Goal: Information Seeking & Learning: Learn about a topic

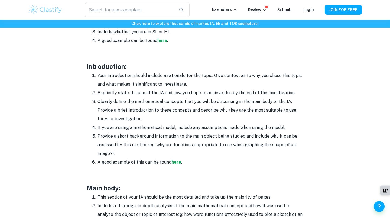
scroll to position [354, 0]
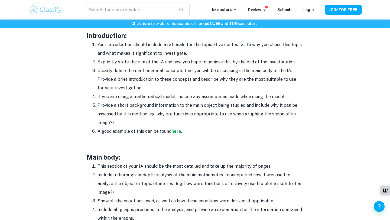
click at [108, 41] on li "Your introduction should include a rationale for the topic. Give context as to …" at bounding box center [200, 48] width 206 height 17
click at [86, 38] on div "Math IA Format and Structure By [PERSON_NAME] • [DATE] Get feedback on your Mat…" at bounding box center [194, 133] width 333 height 891
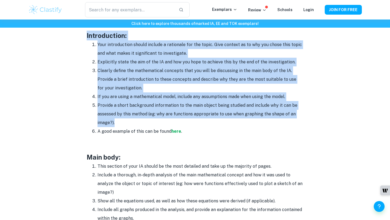
drag, startPoint x: 86, startPoint y: 36, endPoint x: 196, endPoint y: 121, distance: 138.9
click at [196, 121] on div "Math IA Format and Structure By [PERSON_NAME] • [DATE] Get feedback on your Mat…" at bounding box center [194, 133] width 333 height 891
copy div "Introduction: Your introduction should include a rationale for the topic. Give …"
click at [176, 129] on strong "here" at bounding box center [176, 131] width 10 height 5
copy div "Introduction: Your introduction should include a rationale for the topic. Give …"
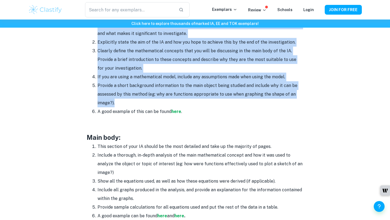
click at [200, 158] on li "Include a thorough, in-depth analysis of the main mathematical concept and how …" at bounding box center [200, 164] width 206 height 26
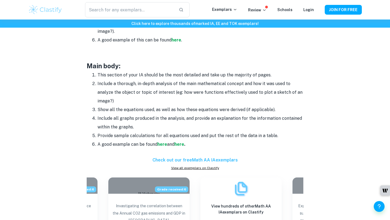
scroll to position [445, 0]
drag, startPoint x: 131, startPoint y: 73, endPoint x: 194, endPoint y: 73, distance: 63.1
click at [194, 73] on li "This section of your IA should be the most detailed and take up the majority of…" at bounding box center [200, 74] width 206 height 9
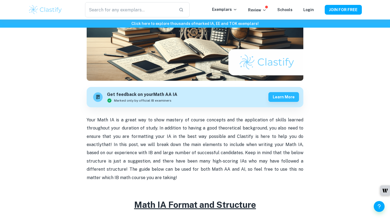
scroll to position [150, 0]
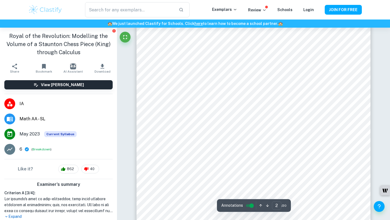
scroll to position [482, 0]
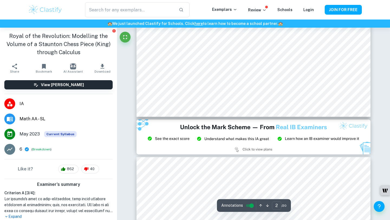
type input "3"
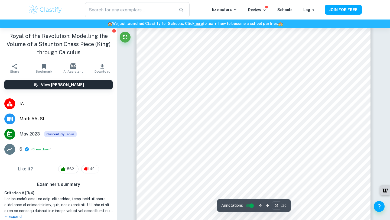
scroll to position [707, 0]
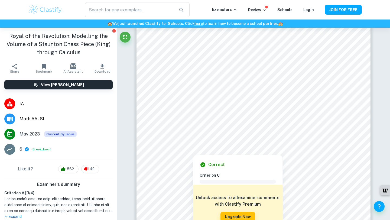
drag, startPoint x: 164, startPoint y: 61, endPoint x: 214, endPoint y: 64, distance: 49.9
click at [214, 64] on div at bounding box center [253, 63] width 179 height 9
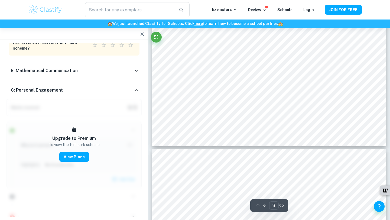
scroll to position [775, 0]
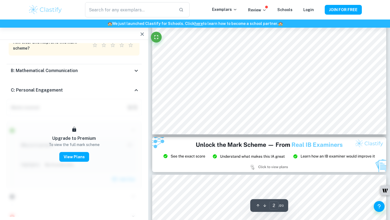
scroll to position [474, 0]
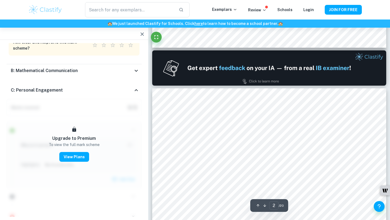
type input "1"
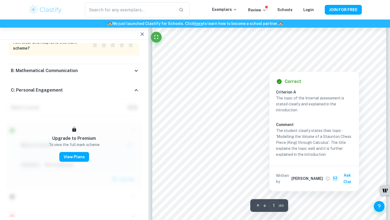
scroll to position [41, 0]
